Goal: Task Accomplishment & Management: Manage account settings

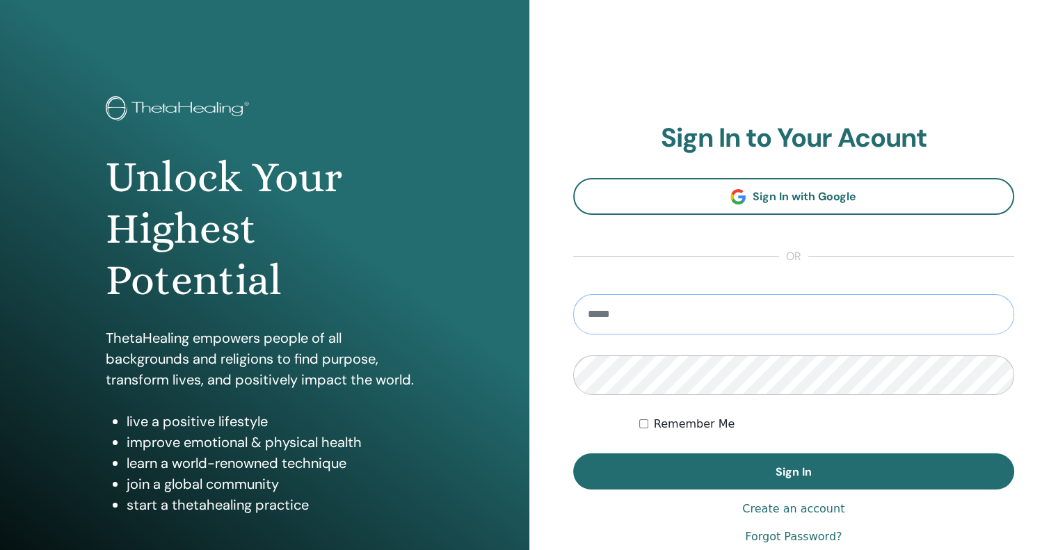
type input "**********"
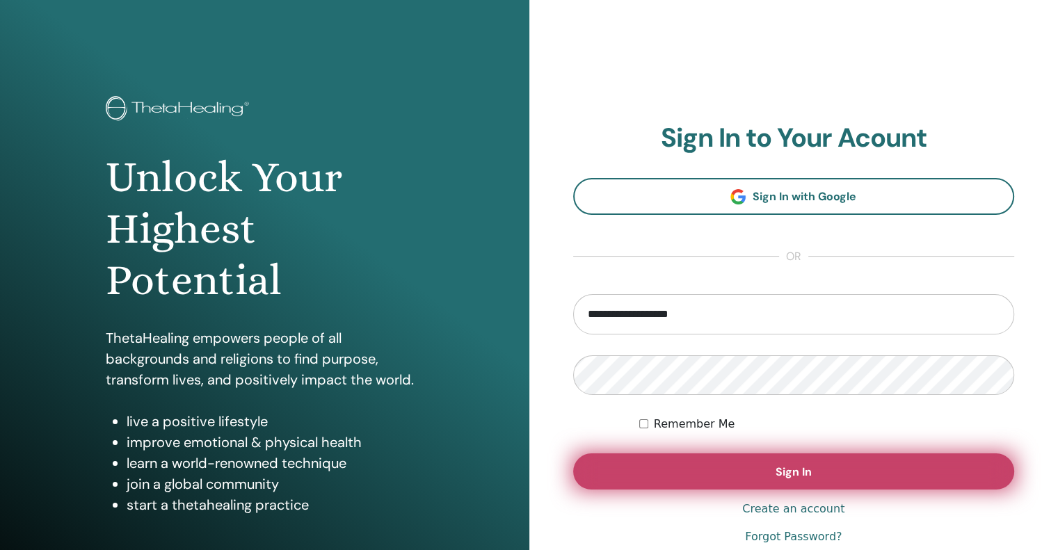
click at [740, 469] on button "Sign In" at bounding box center [794, 471] width 442 height 36
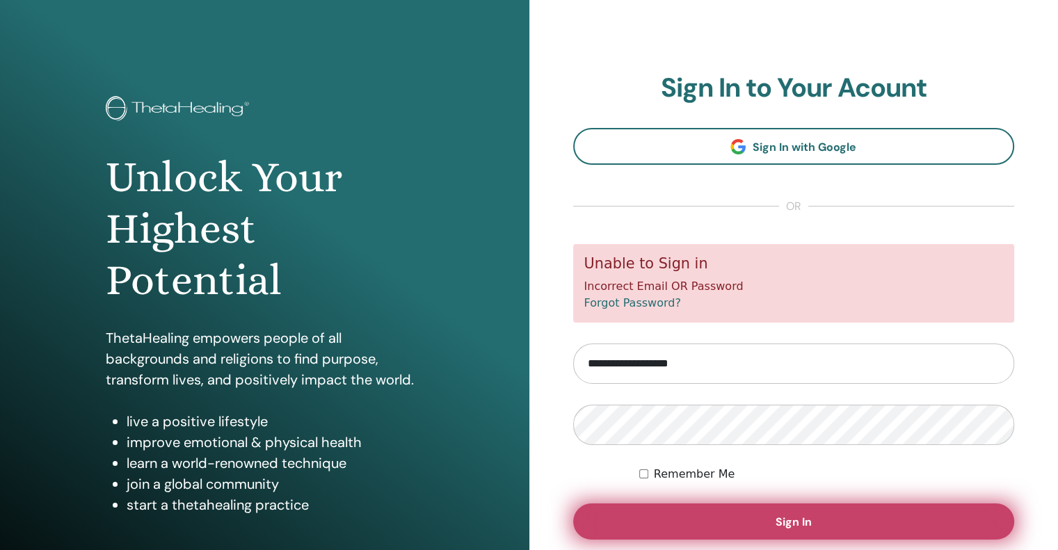
click at [617, 517] on button "Sign In" at bounding box center [794, 521] width 442 height 36
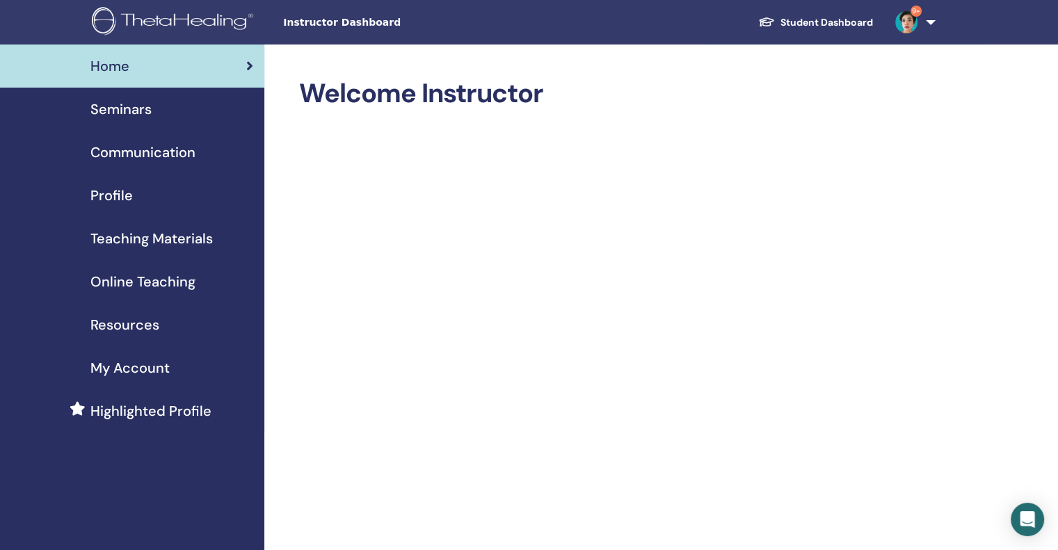
click at [213, 113] on div "Seminars" at bounding box center [132, 109] width 242 height 21
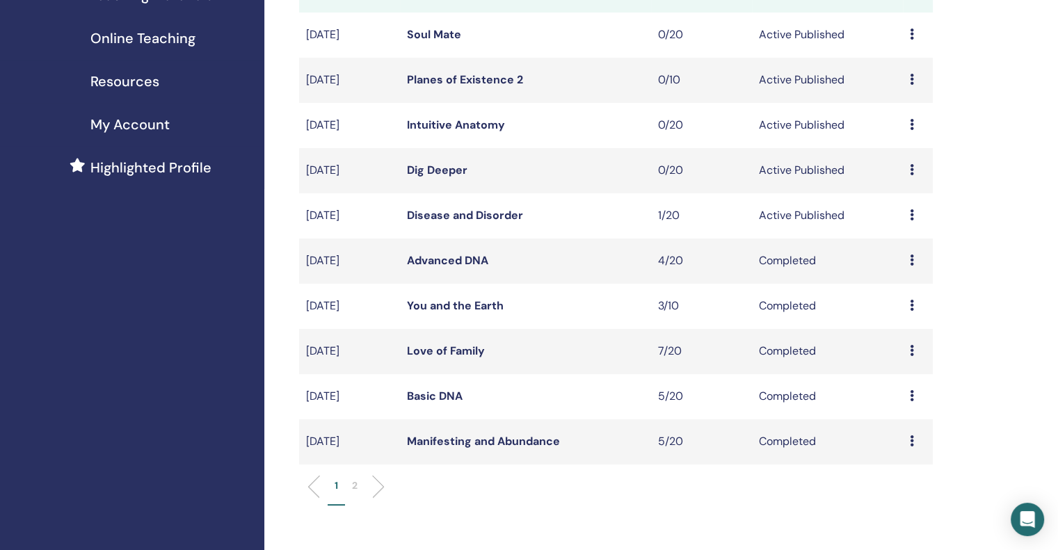
scroll to position [278, 0]
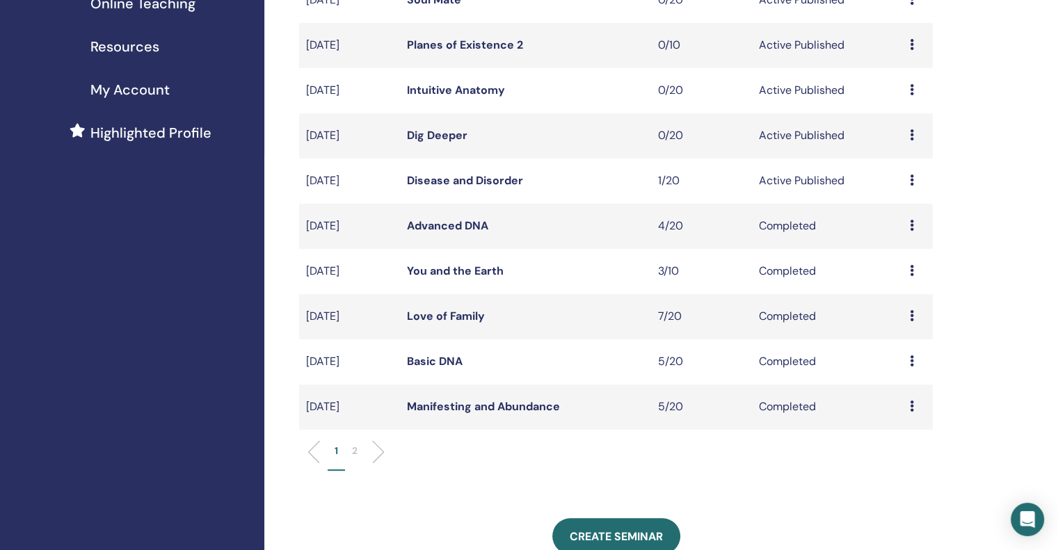
click at [914, 90] on div "Preview Edit Attendees Cancel" at bounding box center [917, 90] width 16 height 17
click at [908, 144] on link "Attendees" at bounding box center [904, 143] width 53 height 15
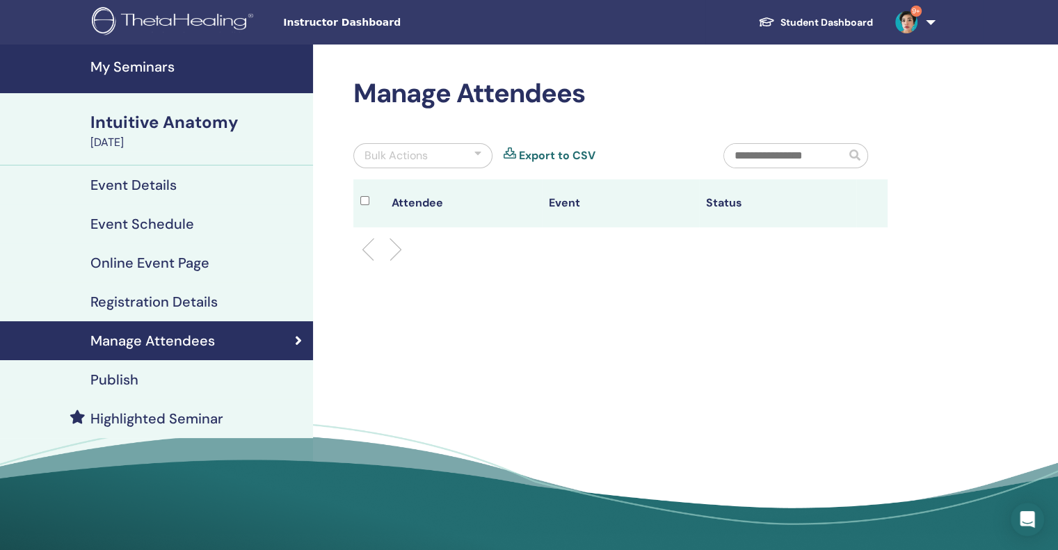
click at [164, 193] on link "Event Details" at bounding box center [156, 184] width 313 height 39
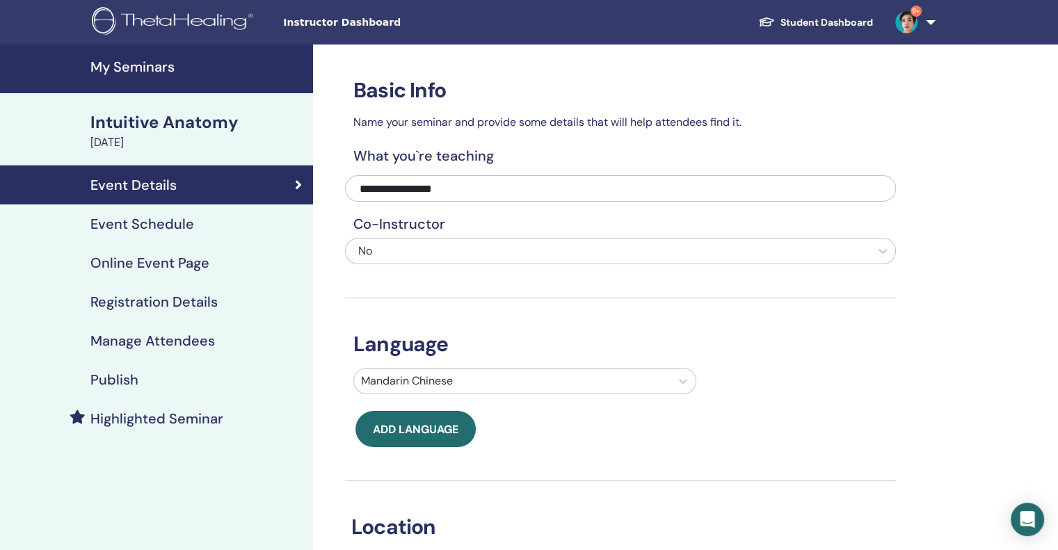
click at [156, 261] on h4 "Online Event Page" at bounding box center [149, 262] width 119 height 17
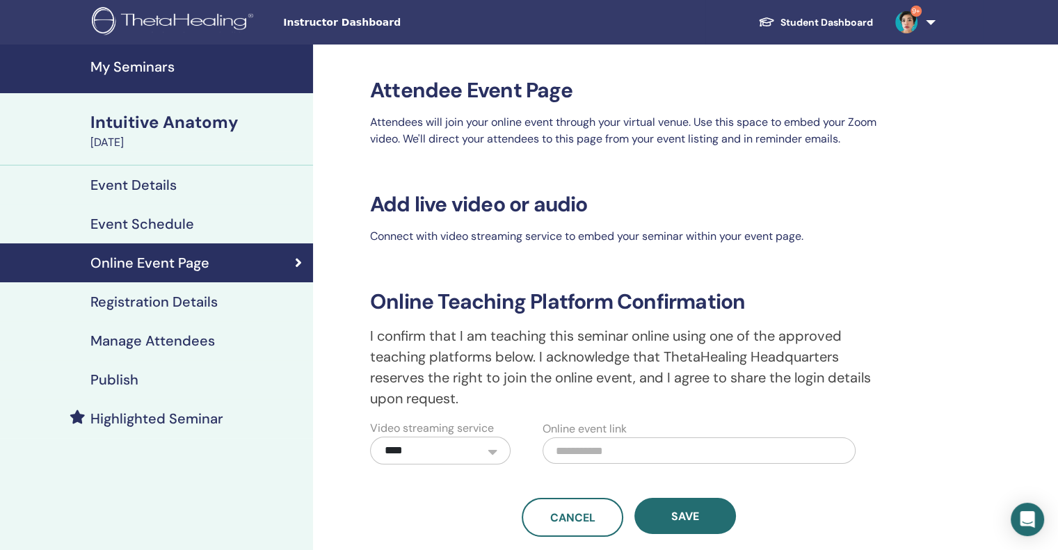
click at [164, 220] on h4 "Event Schedule" at bounding box center [142, 224] width 104 height 17
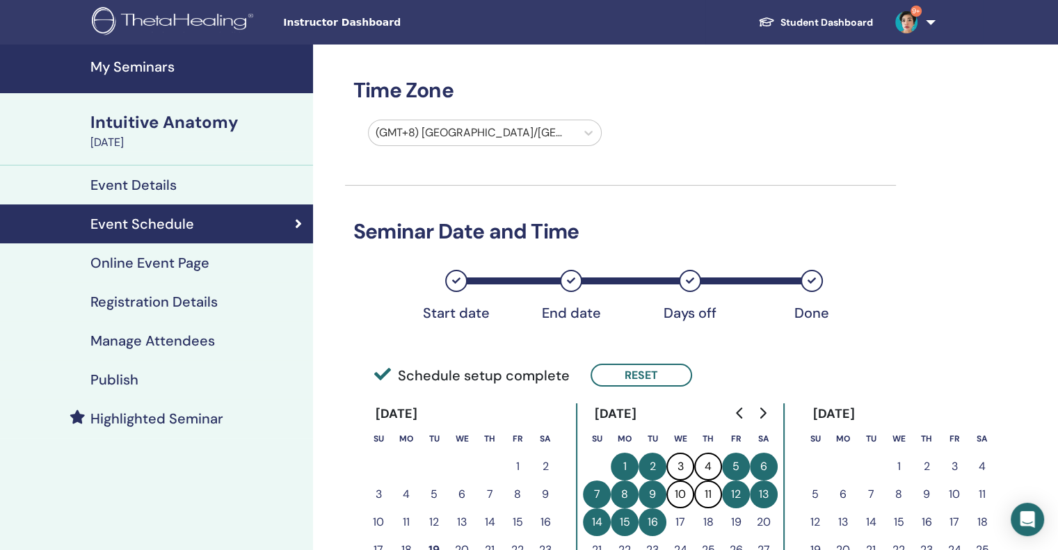
click at [173, 187] on h4 "Event Details" at bounding box center [133, 185] width 86 height 17
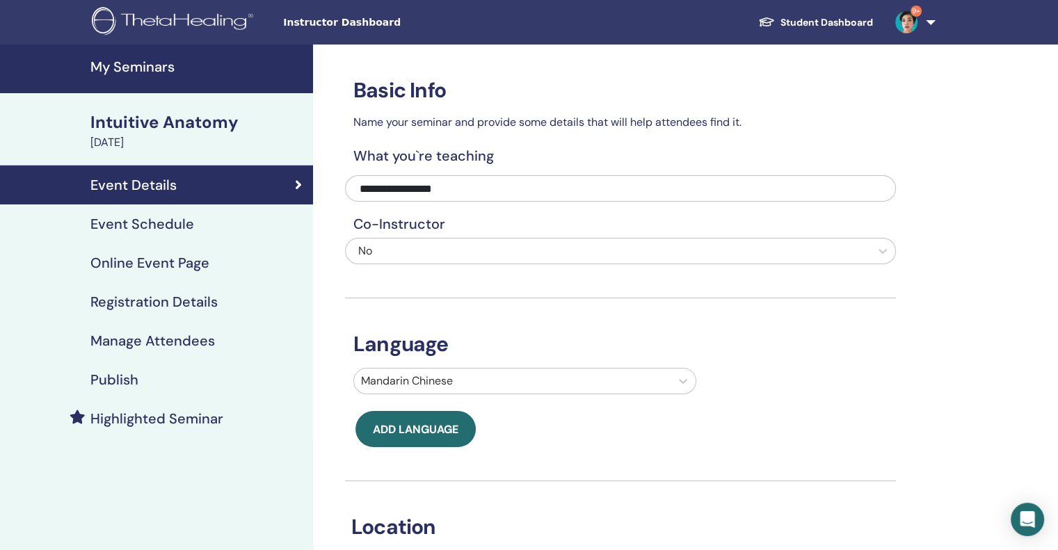
click at [197, 268] on h4 "Online Event Page" at bounding box center [149, 262] width 119 height 17
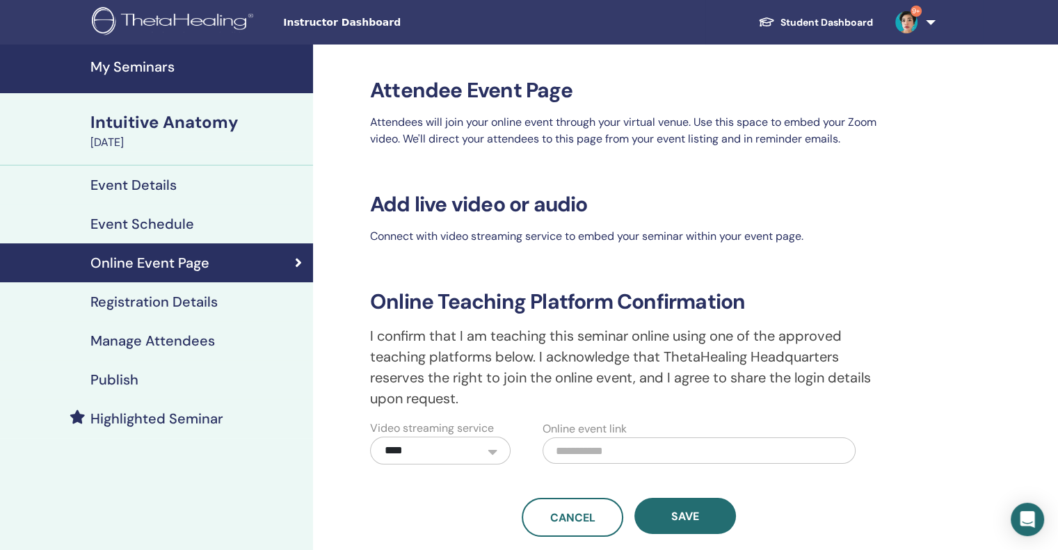
click at [192, 295] on h4 "Registration Details" at bounding box center [153, 301] width 127 height 17
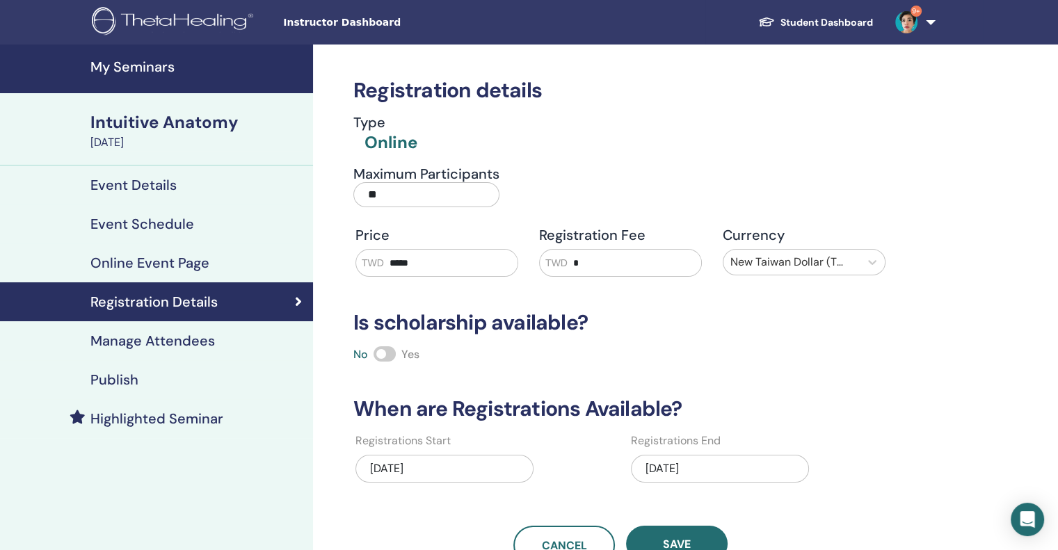
drag, startPoint x: 428, startPoint y: 266, endPoint x: 359, endPoint y: 258, distance: 69.3
click at [359, 258] on div "TWD *****" at bounding box center [436, 263] width 163 height 28
type input "*****"
click at [684, 537] on span "Save" at bounding box center [677, 544] width 28 height 15
click at [683, 540] on span "Save" at bounding box center [677, 544] width 28 height 15
